Goal: Navigation & Orientation: Find specific page/section

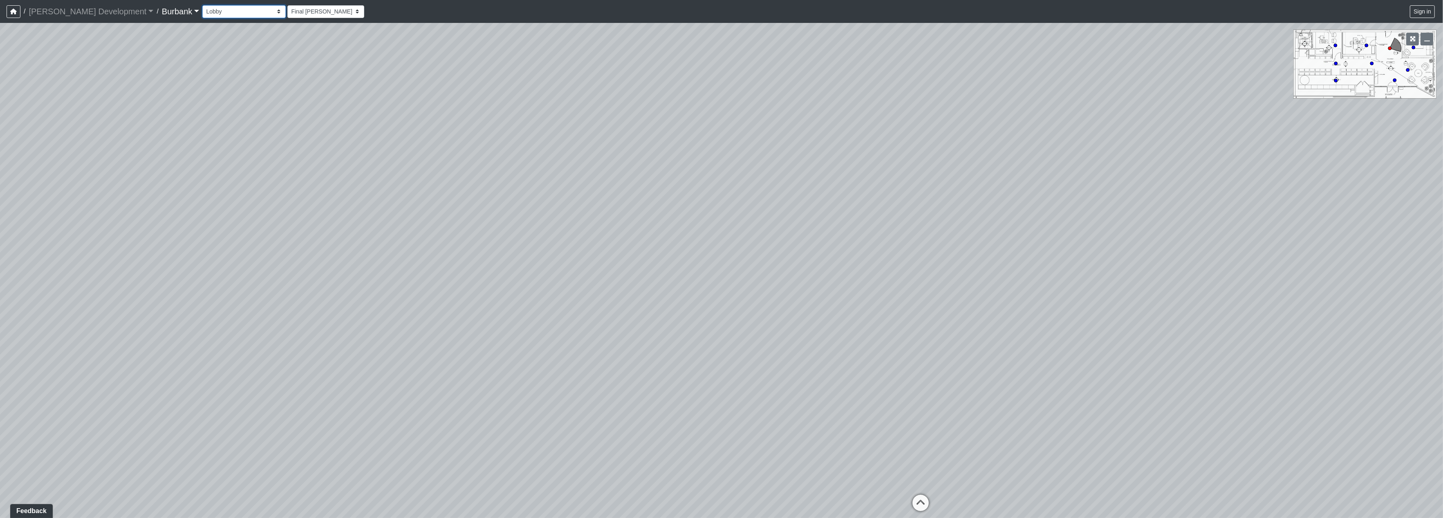
click at [209, 13] on select "Couch Counter Entry Pool Table Seating Cardio Entry Weights Archway Flatscreen …" at bounding box center [243, 11] width 83 height 13
click at [202, 5] on select "Couch Counter Entry Pool Table Seating Cardio Entry Weights Archway Flatscreen …" at bounding box center [243, 11] width 83 height 13
select select "jjBx2V1pyTQPChTzRTWPfR"
drag, startPoint x: 790, startPoint y: 210, endPoint x: 439, endPoint y: 167, distance: 353.8
click at [439, 167] on div "Loading... Office 1 Loading... Couch Loading... Seating Loading... Entry Loadin…" at bounding box center [721, 270] width 1443 height 495
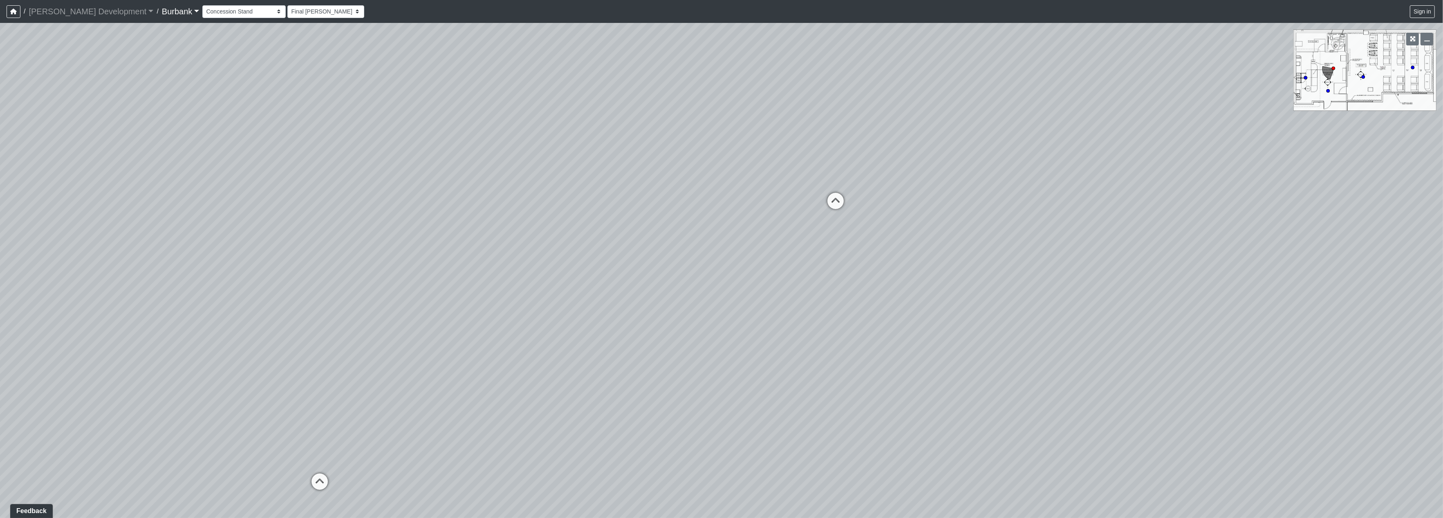
drag, startPoint x: 873, startPoint y: 230, endPoint x: 455, endPoint y: 197, distance: 418.7
click at [439, 201] on div "Loading... Office 1 Loading... Couch Loading... Seating Loading... Entry Loadin…" at bounding box center [721, 270] width 1443 height 495
drag, startPoint x: 1054, startPoint y: 175, endPoint x: 1060, endPoint y: 238, distance: 63.2
click at [1060, 238] on div "Loading... Office 1 Loading... Couch Loading... Seating Loading... Entry Loadin…" at bounding box center [721, 270] width 1443 height 495
drag, startPoint x: 973, startPoint y: 235, endPoint x: 840, endPoint y: 218, distance: 133.6
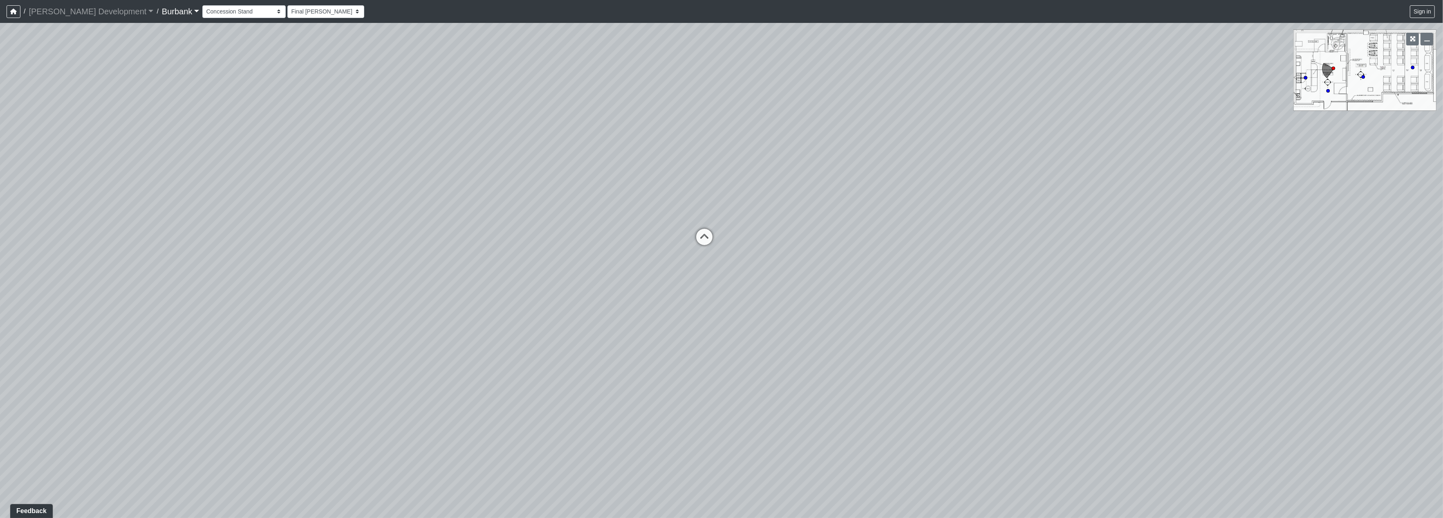
click at [840, 218] on div "Loading... Office 1 Loading... Couch Loading... Seating Loading... Entry Loadin…" at bounding box center [721, 270] width 1443 height 495
click at [877, 356] on div "Loading... Office 1 Loading... Couch Loading... Seating Loading... Entry Loadin…" at bounding box center [721, 270] width 1443 height 495
click at [681, 251] on div "Loading... Office 1 Loading... Couch Loading... Seating Loading... Entry Loadin…" at bounding box center [721, 270] width 1443 height 495
drag, startPoint x: 681, startPoint y: 251, endPoint x: 677, endPoint y: 258, distance: 8.8
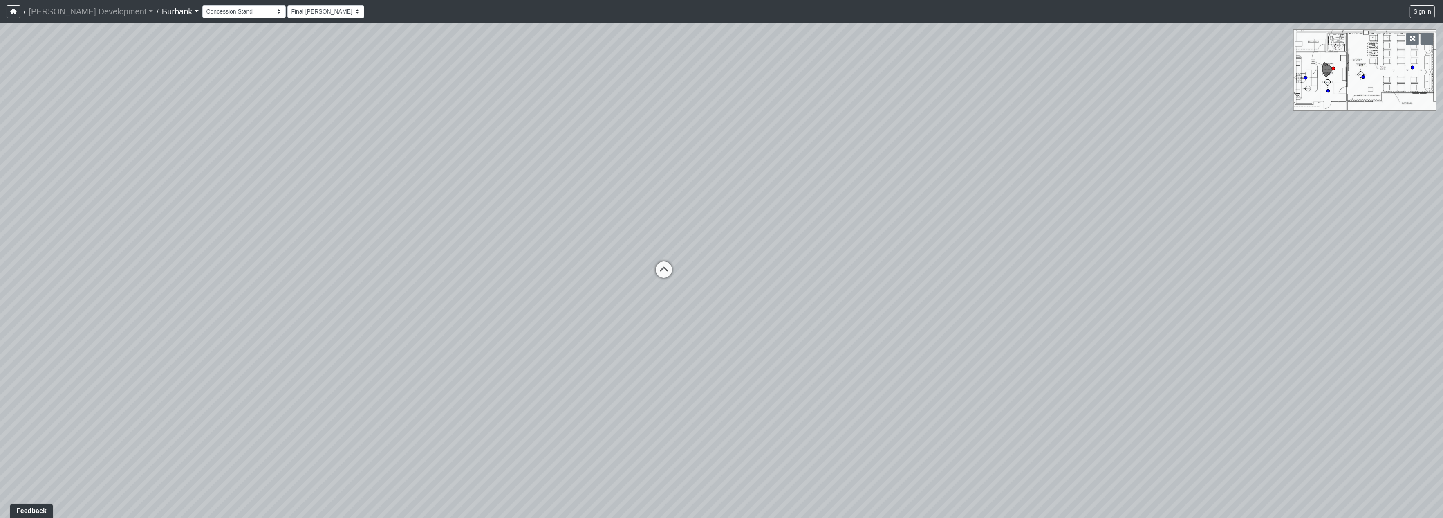
drag, startPoint x: 771, startPoint y: 214, endPoint x: 718, endPoint y: 250, distance: 64.2
click at [718, 250] on div "Loading... Office 1 Loading... Couch Loading... Seating Loading... Entry Loadin…" at bounding box center [721, 270] width 1443 height 495
